Goal: Task Accomplishment & Management: Use online tool/utility

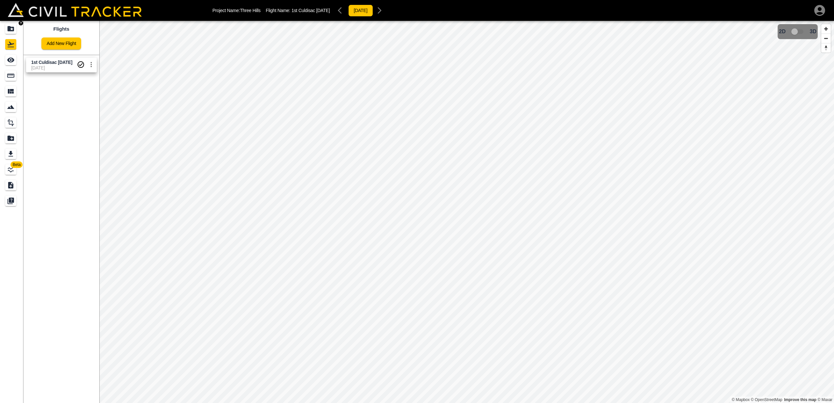
click at [11, 30] on icon "Projects" at bounding box center [10, 28] width 7 height 5
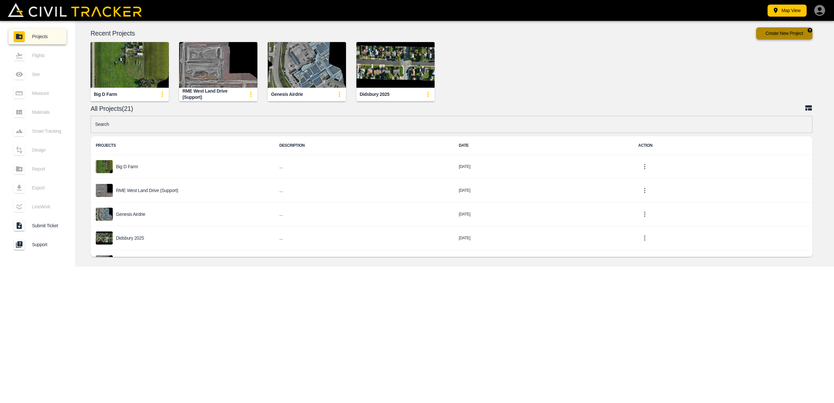
click at [777, 34] on button "Create New Project" at bounding box center [784, 33] width 56 height 12
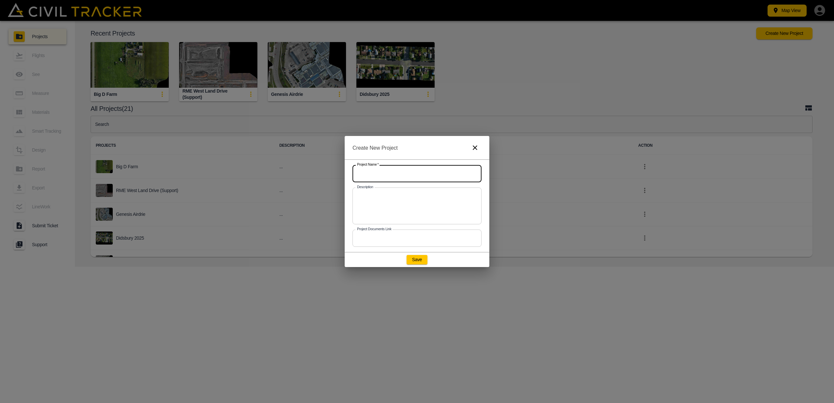
click at [434, 179] on input "text" at bounding box center [417, 173] width 129 height 17
type input "Acres"
click at [417, 258] on button "Save" at bounding box center [417, 259] width 21 height 9
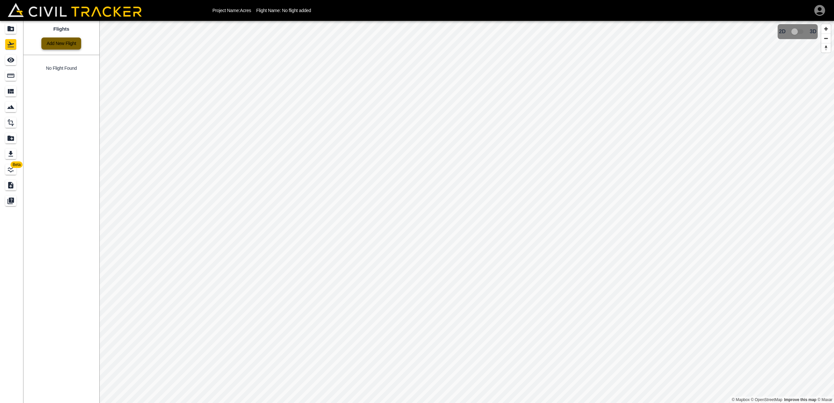
click at [47, 43] on link "Add New Flight" at bounding box center [61, 43] width 40 height 12
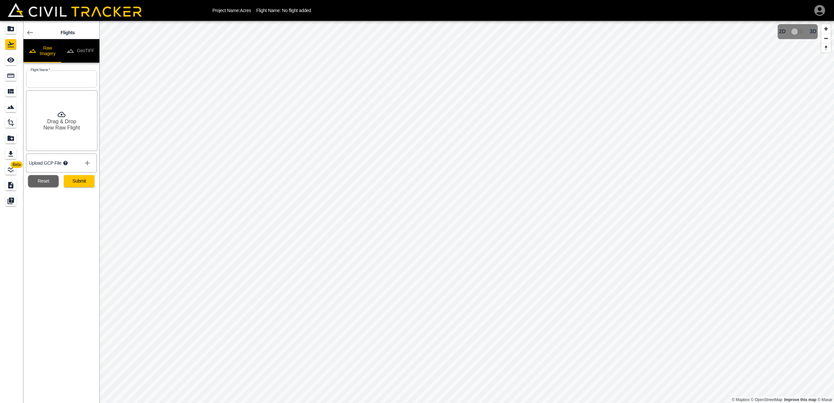
click at [42, 80] on input "text" at bounding box center [61, 78] width 71 height 17
type input "[DATE]"
click at [78, 181] on button "Submit" at bounding box center [79, 181] width 31 height 12
